Goal: Check status: Check status

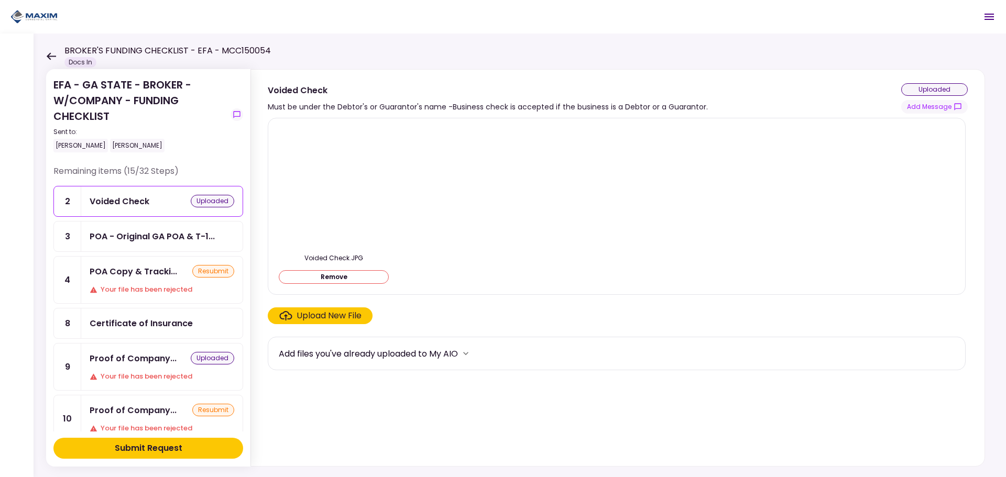
scroll to position [52, 0]
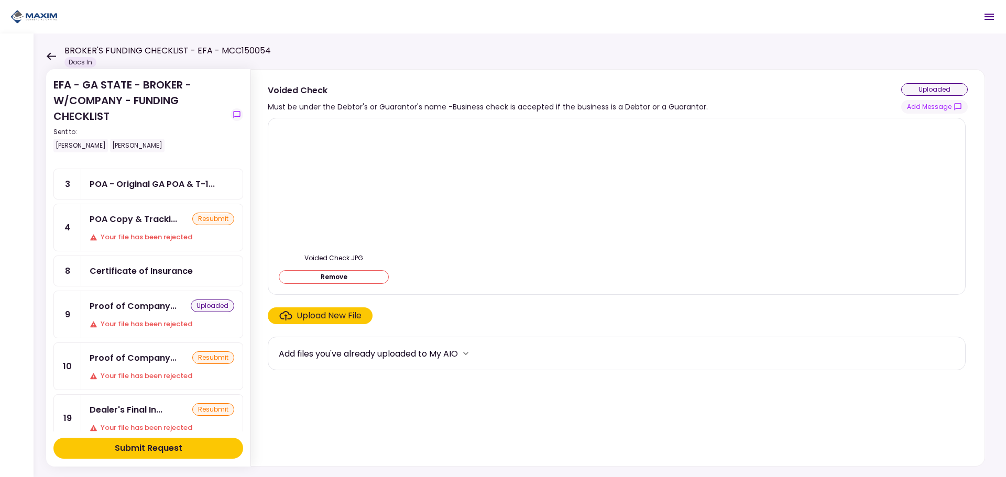
click at [127, 369] on div "Proof of Company... resubmit Your file has been rejected" at bounding box center [161, 366] width 161 height 47
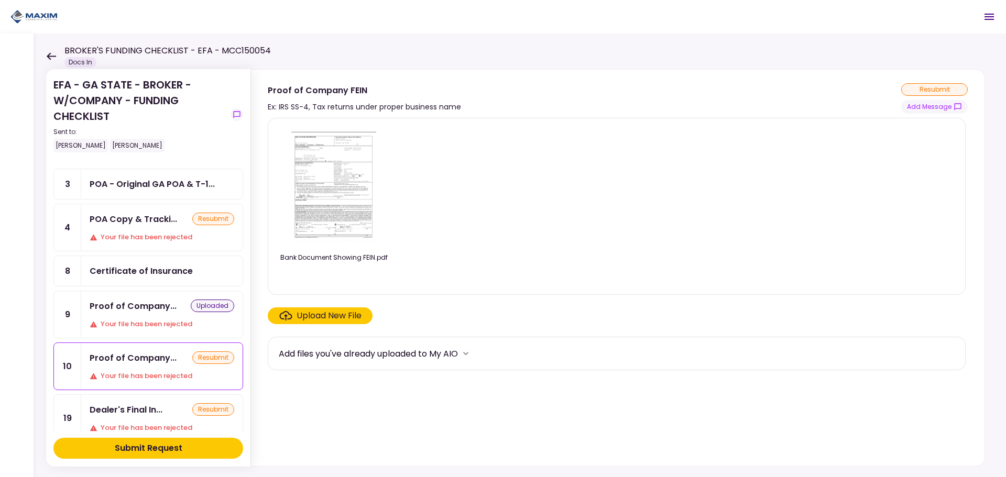
click at [141, 317] on div "Proof of Company... uploaded Your file has been rejected" at bounding box center [161, 314] width 161 height 47
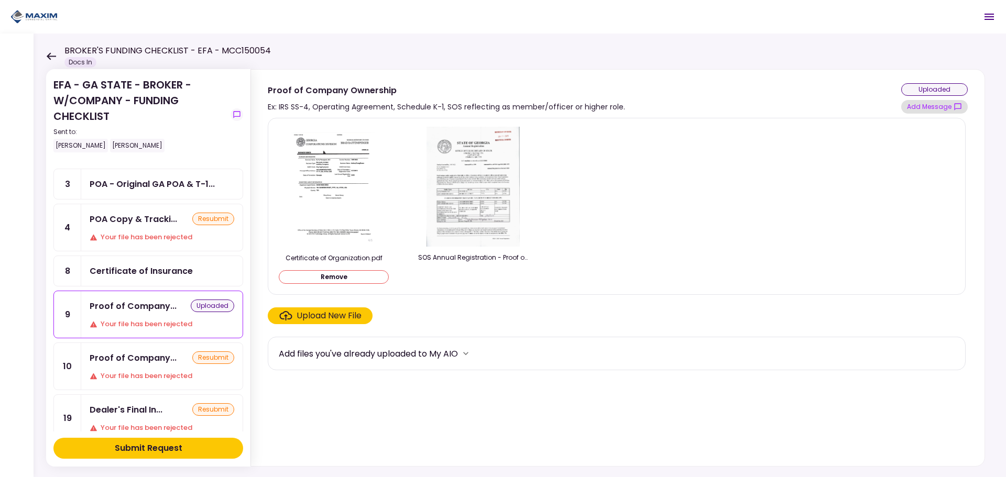
click at [928, 104] on button "Add Message" at bounding box center [934, 107] width 67 height 14
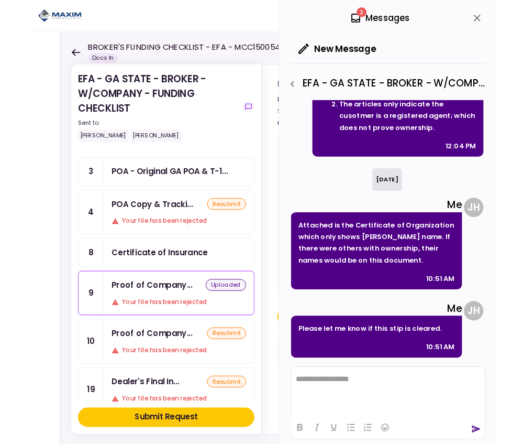
scroll to position [244, 0]
